Goal: Navigation & Orientation: Find specific page/section

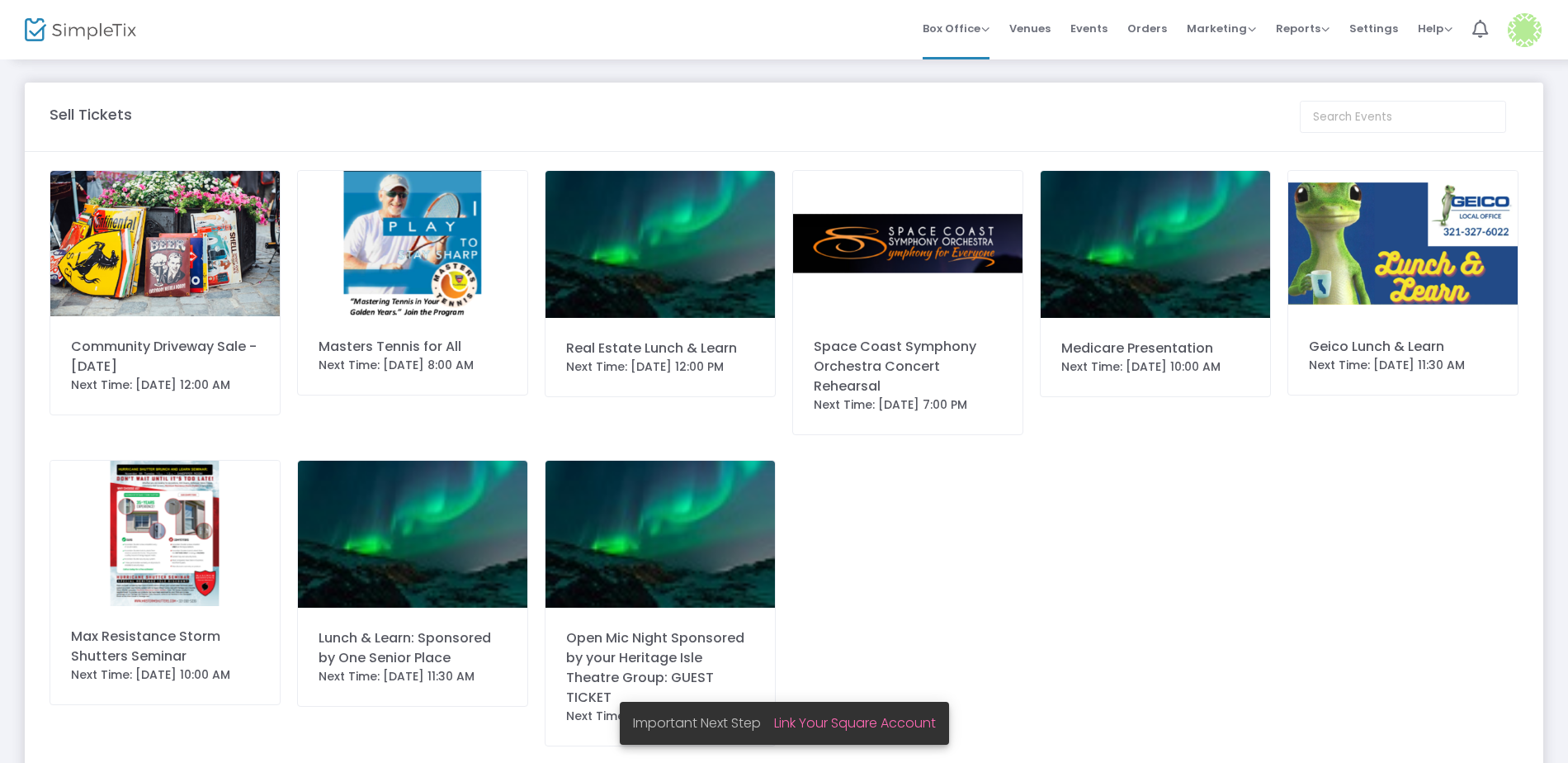
drag, startPoint x: 211, startPoint y: 236, endPoint x: 221, endPoint y: 255, distance: 21.5
click at [211, 236] on img at bounding box center [165, 244] width 229 height 146
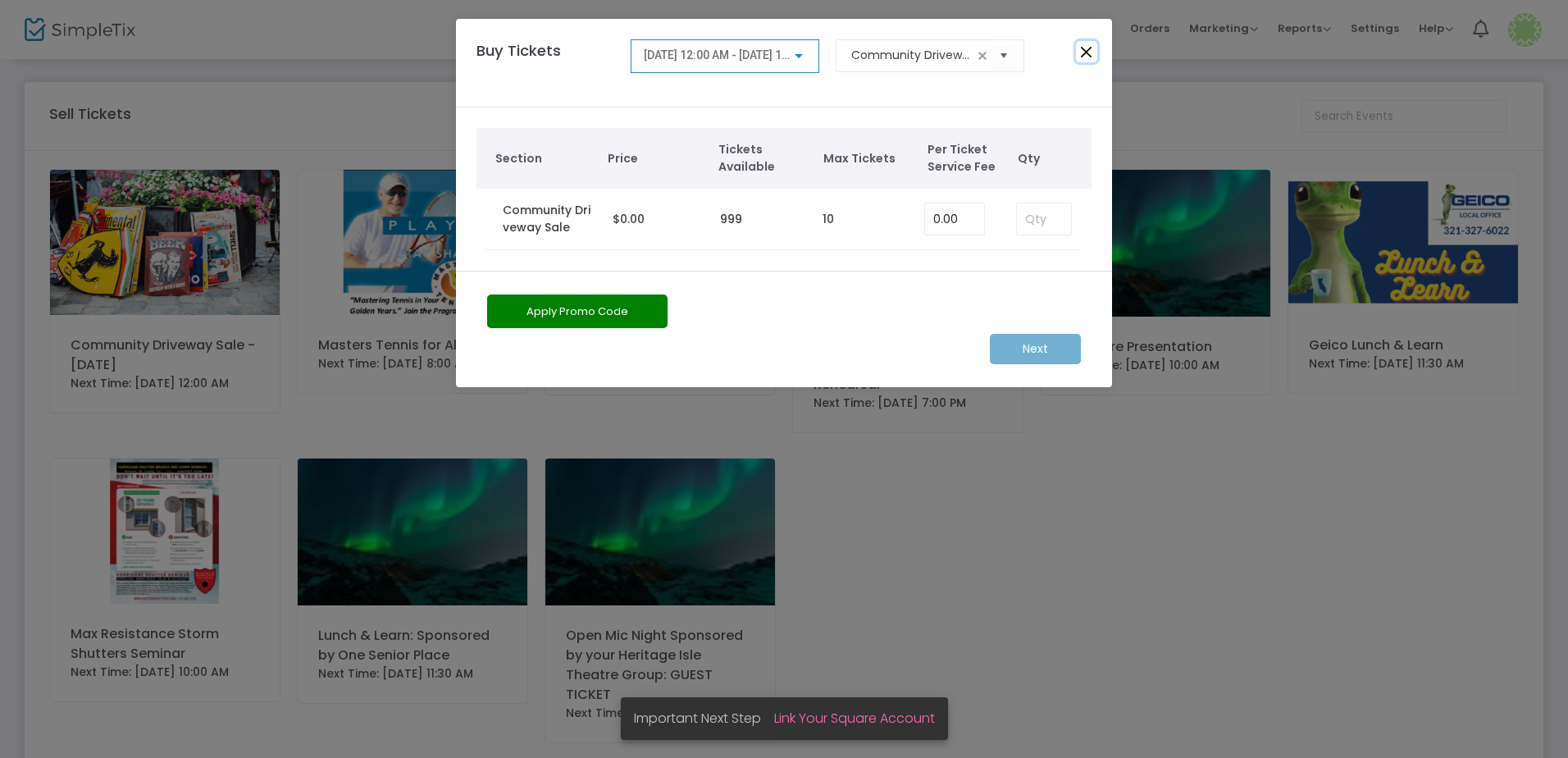
click at [1085, 43] on button "Close" at bounding box center [1087, 51] width 22 height 22
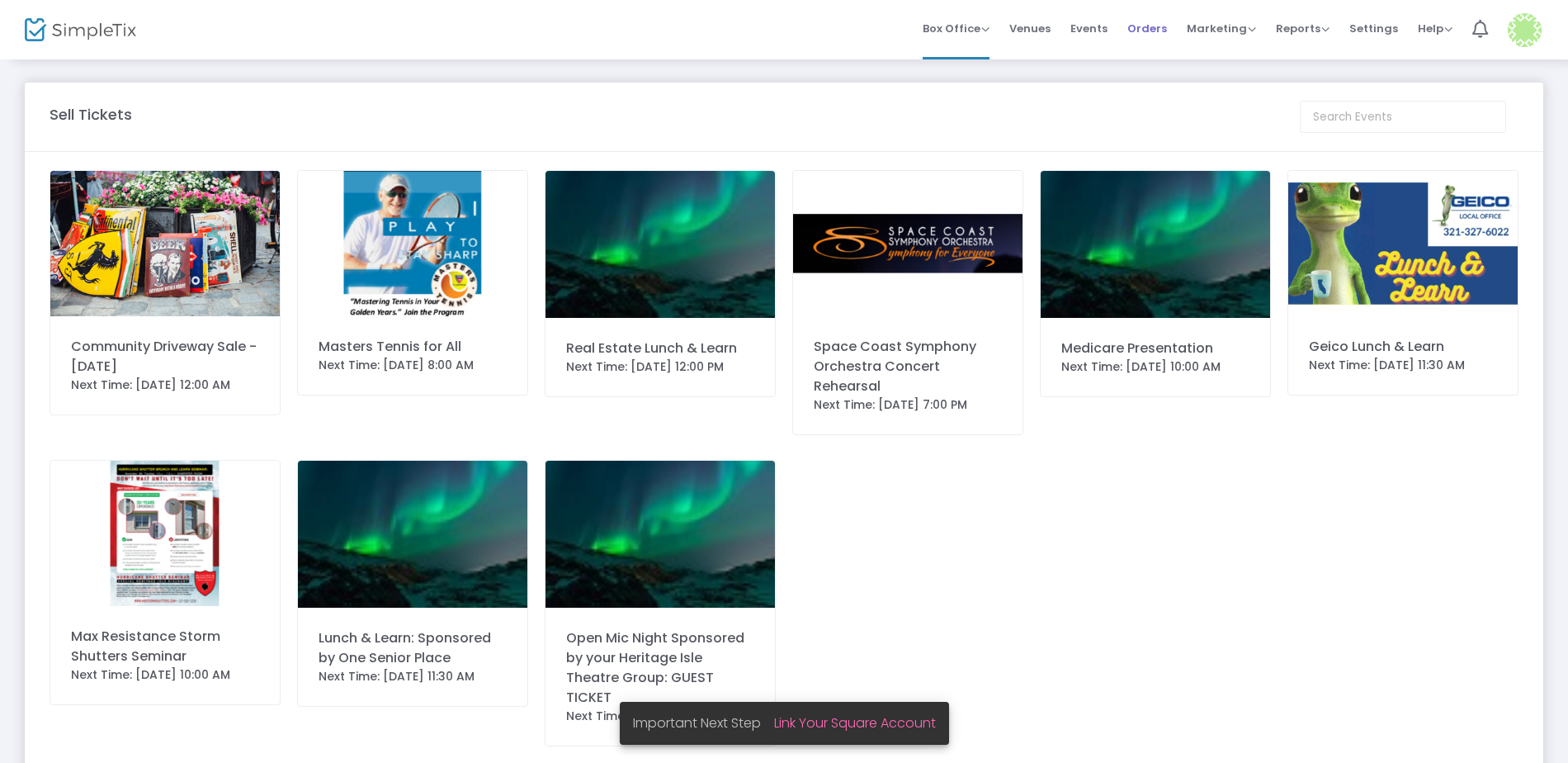
click at [1151, 20] on span "Orders" at bounding box center [1147, 28] width 40 height 42
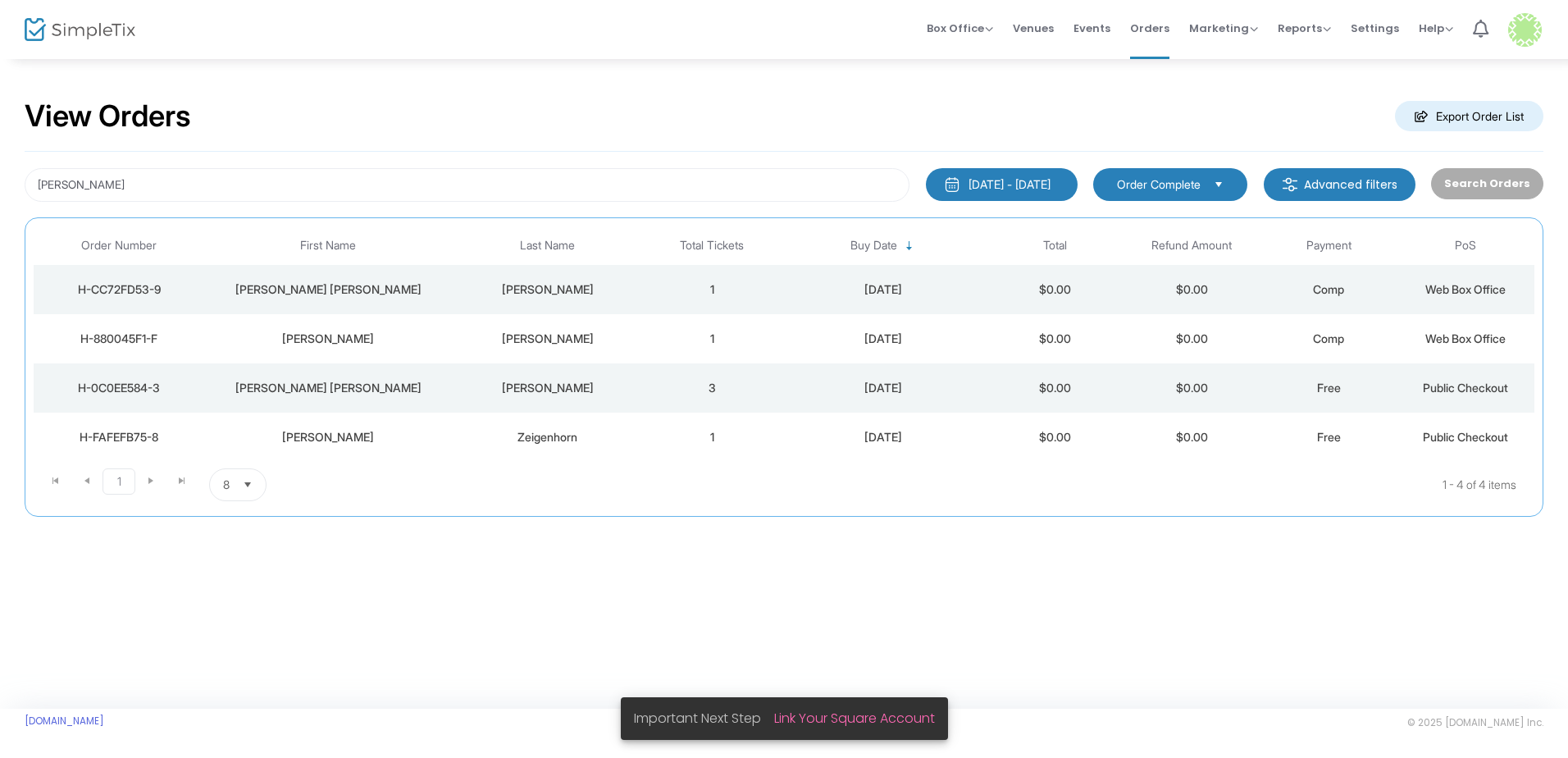
click at [1200, 191] on span "Order Complete" at bounding box center [1159, 184] width 84 height 16
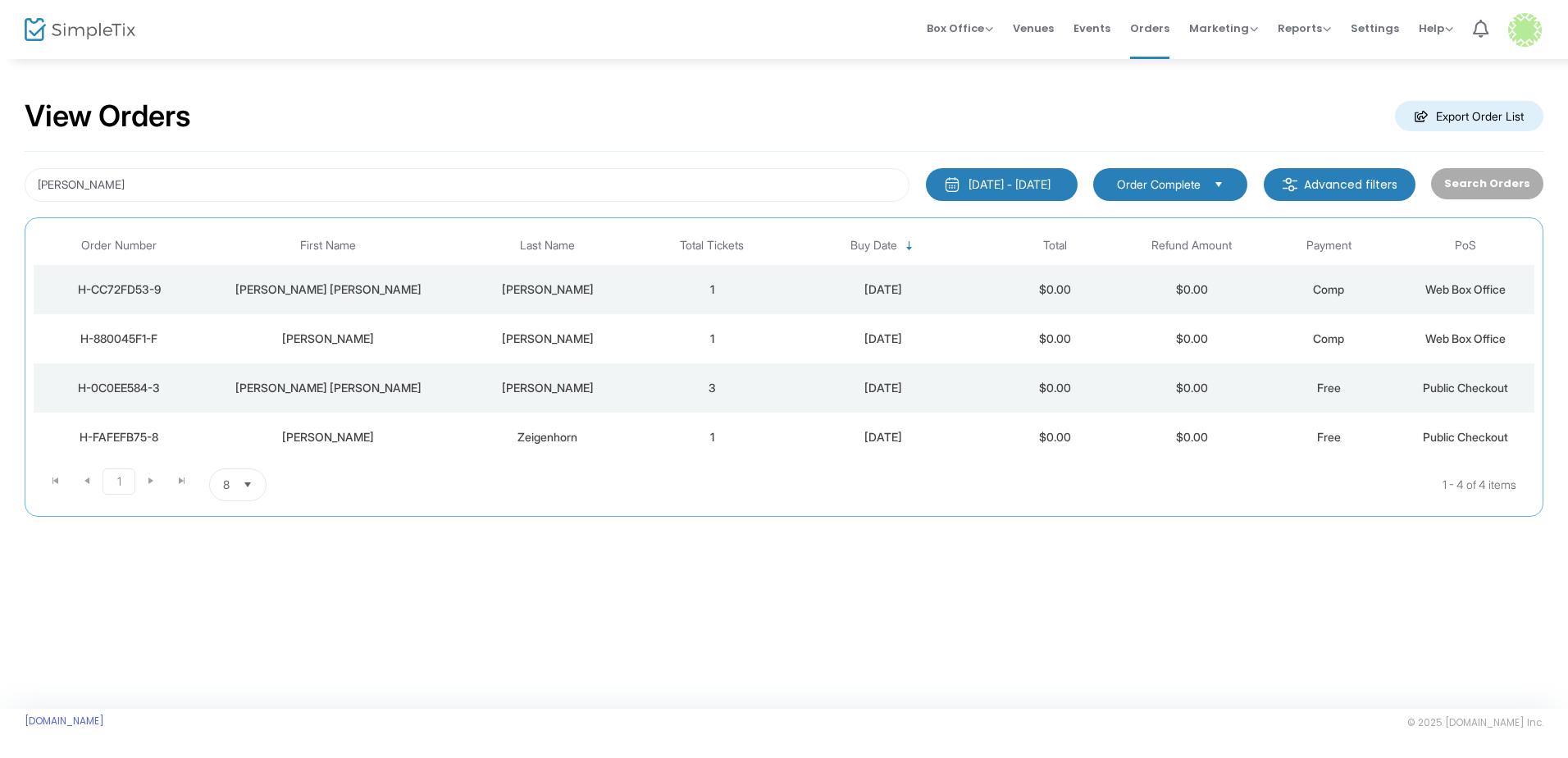
click at [1099, 120] on div "View Orders Export Order List" at bounding box center [784, 117] width 1519 height 70
click at [1063, 174] on button "[DATE] - [DATE]" at bounding box center [1002, 184] width 152 height 33
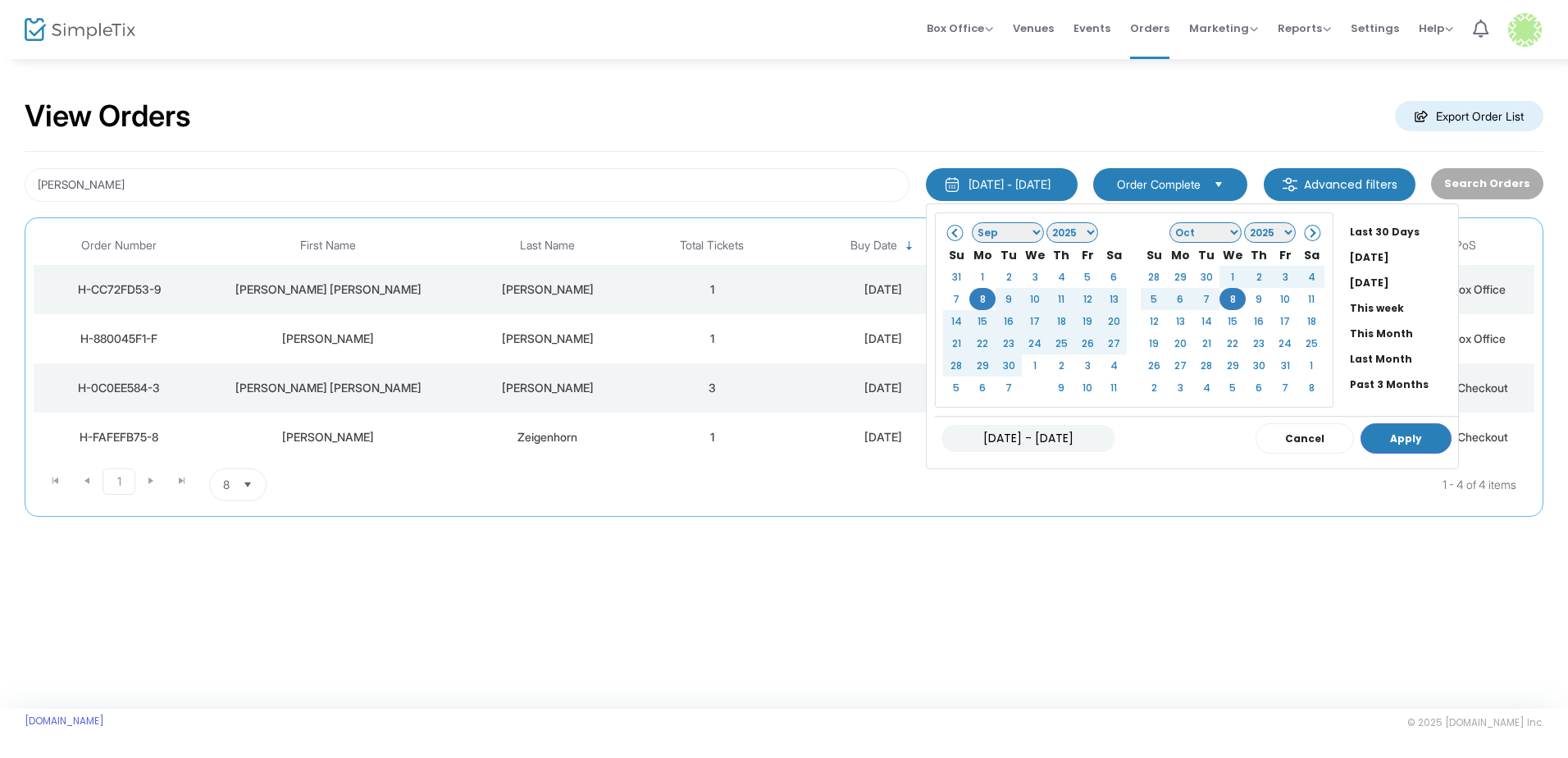
click at [1076, 136] on div "View Orders Export Order List" at bounding box center [784, 117] width 1519 height 70
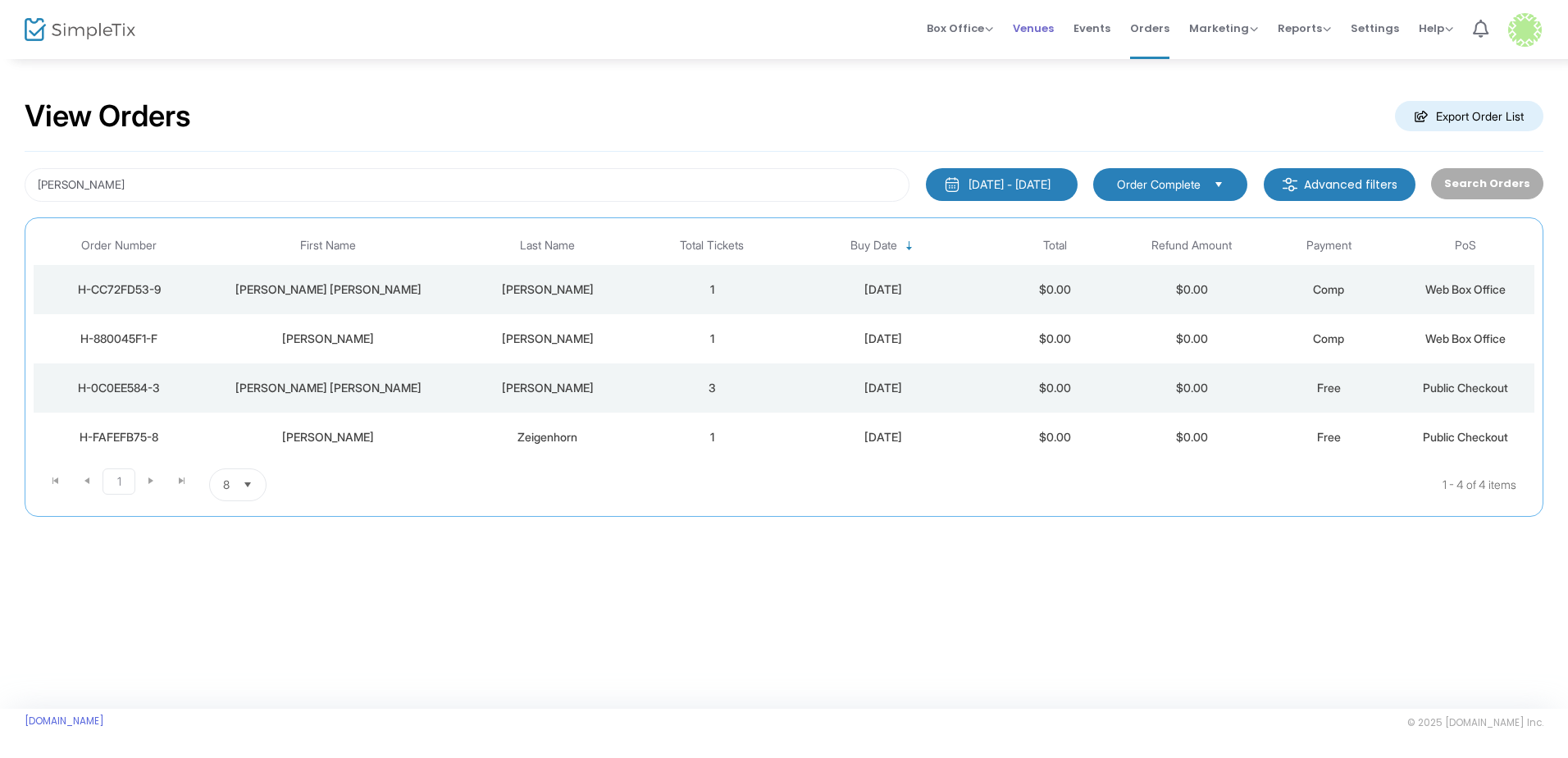
click at [1050, 33] on span "Venues" at bounding box center [1032, 28] width 41 height 42
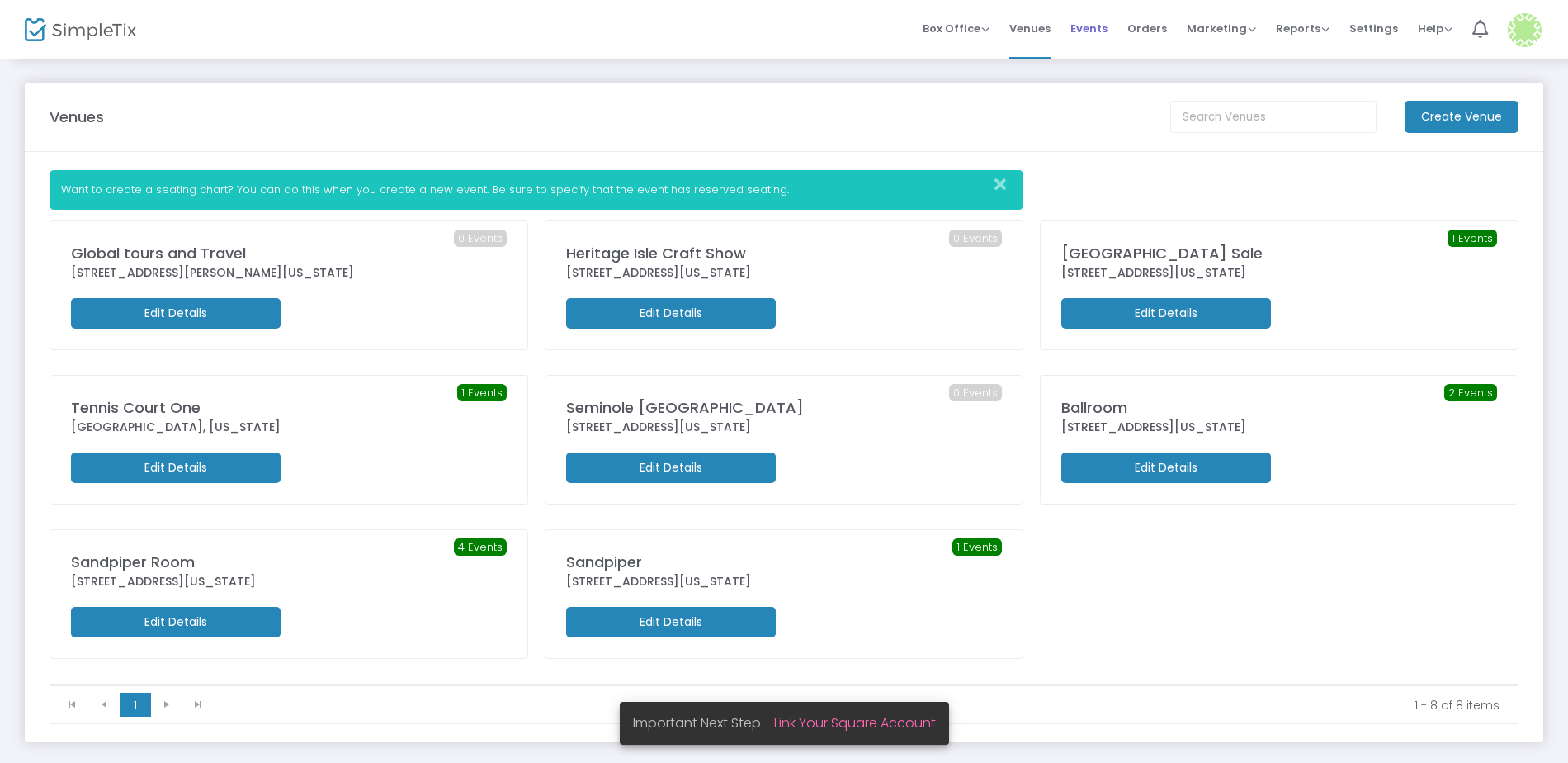
click at [1093, 29] on span "Events" at bounding box center [1089, 28] width 37 height 42
